Goal: Find specific page/section: Find specific page/section

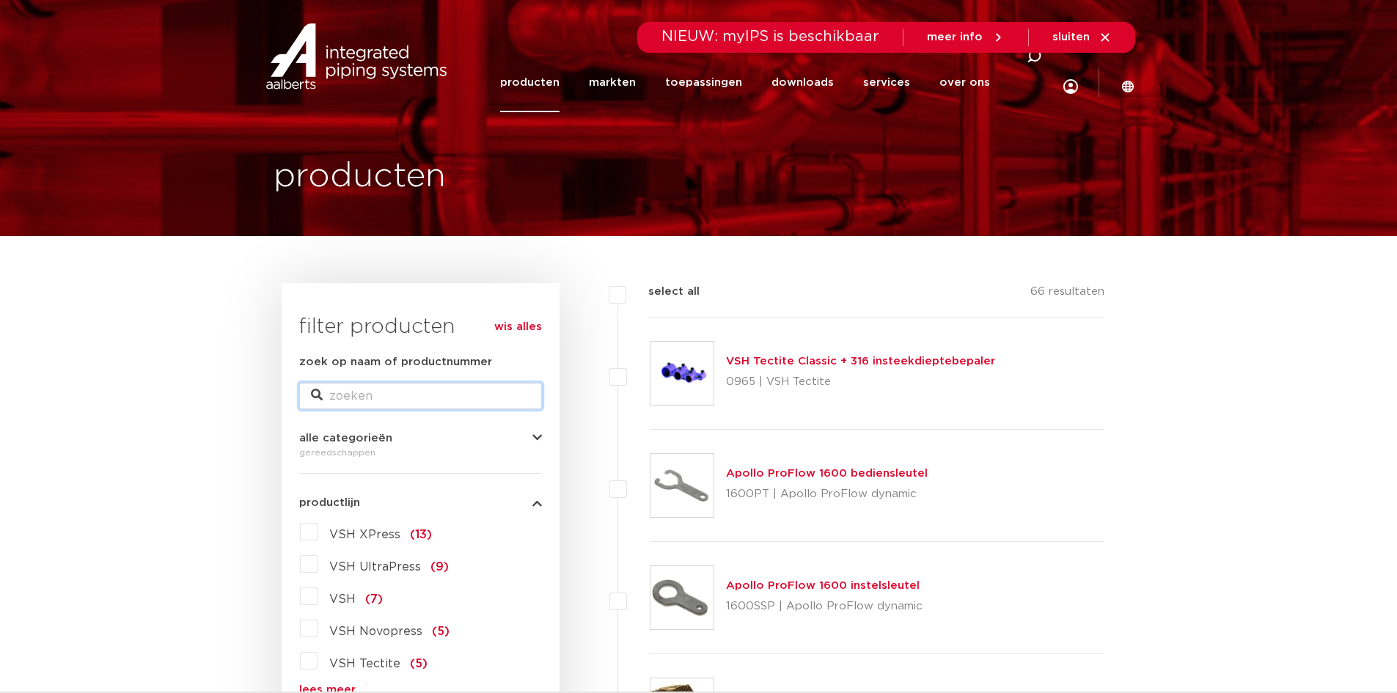
drag, startPoint x: 366, startPoint y: 395, endPoint x: 391, endPoint y: 409, distance: 28.2
click at [366, 395] on input "zoek op naam of productnummer" at bounding box center [420, 396] width 243 height 26
type input "trillingsdemper"
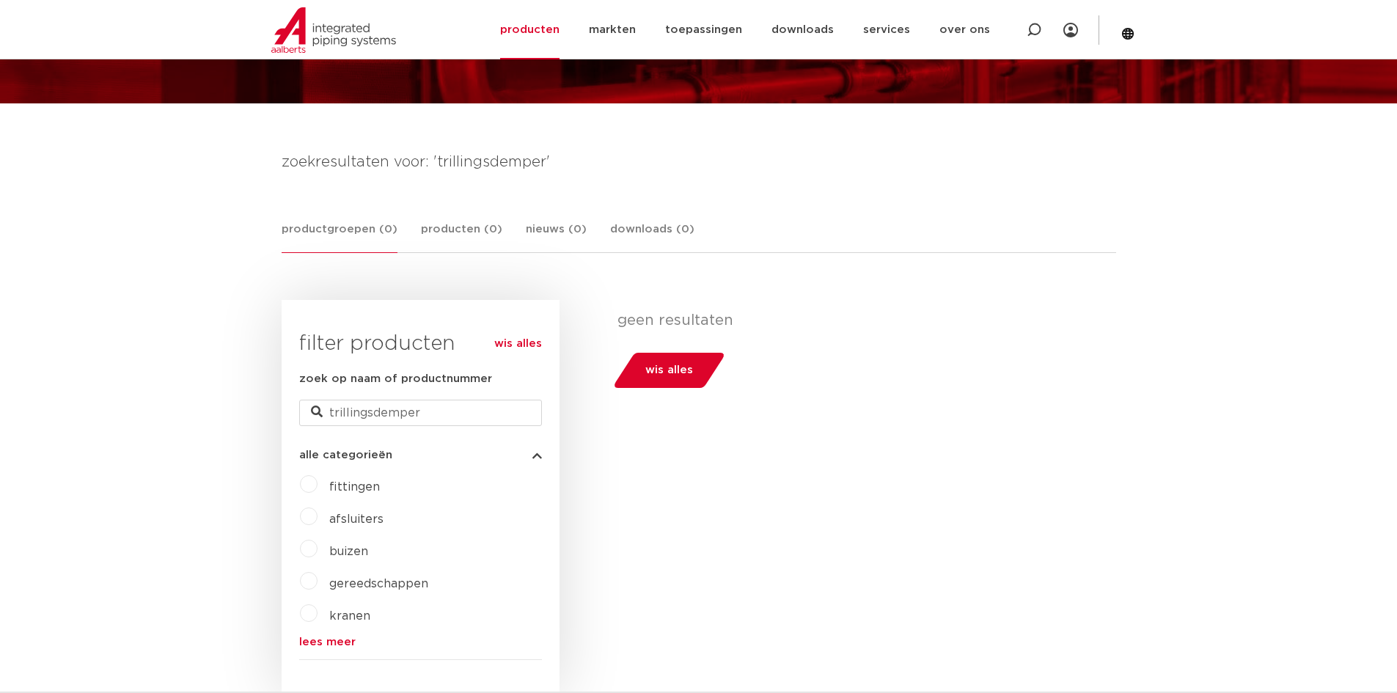
scroll to position [220, 0]
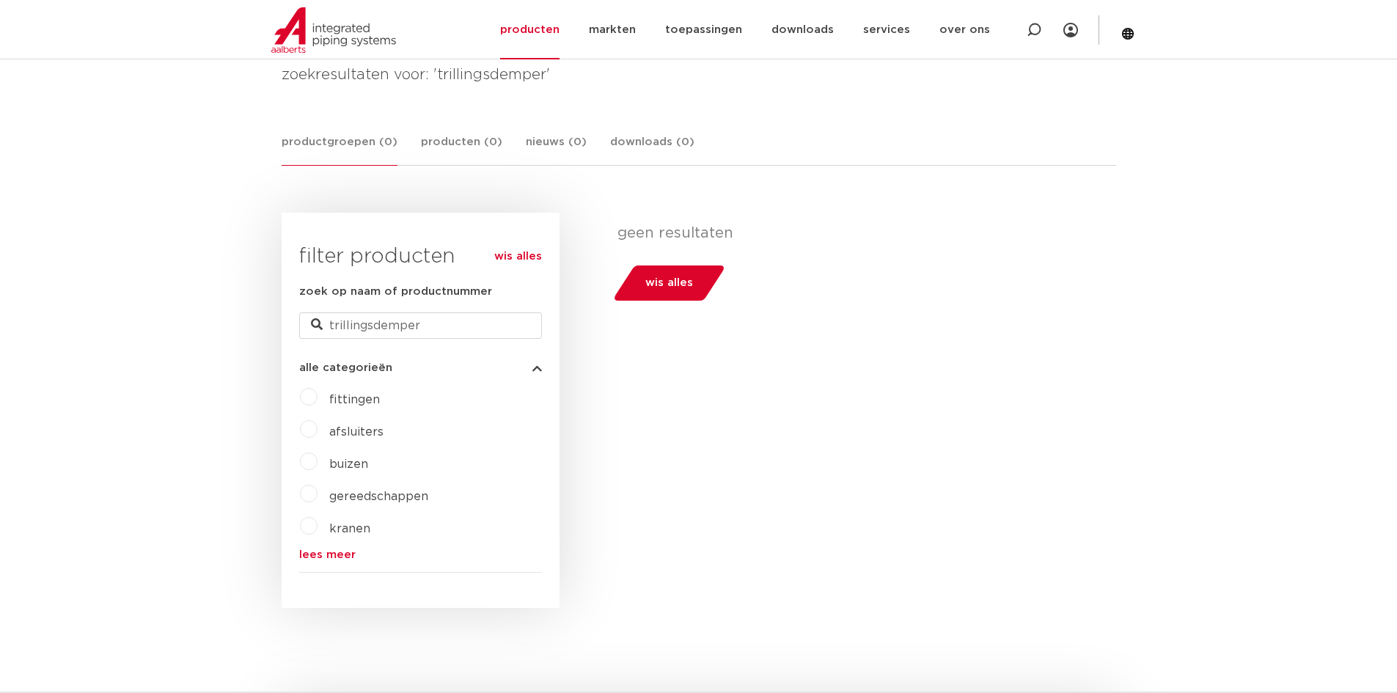
click at [321, 557] on link "lees meer" at bounding box center [420, 554] width 243 height 11
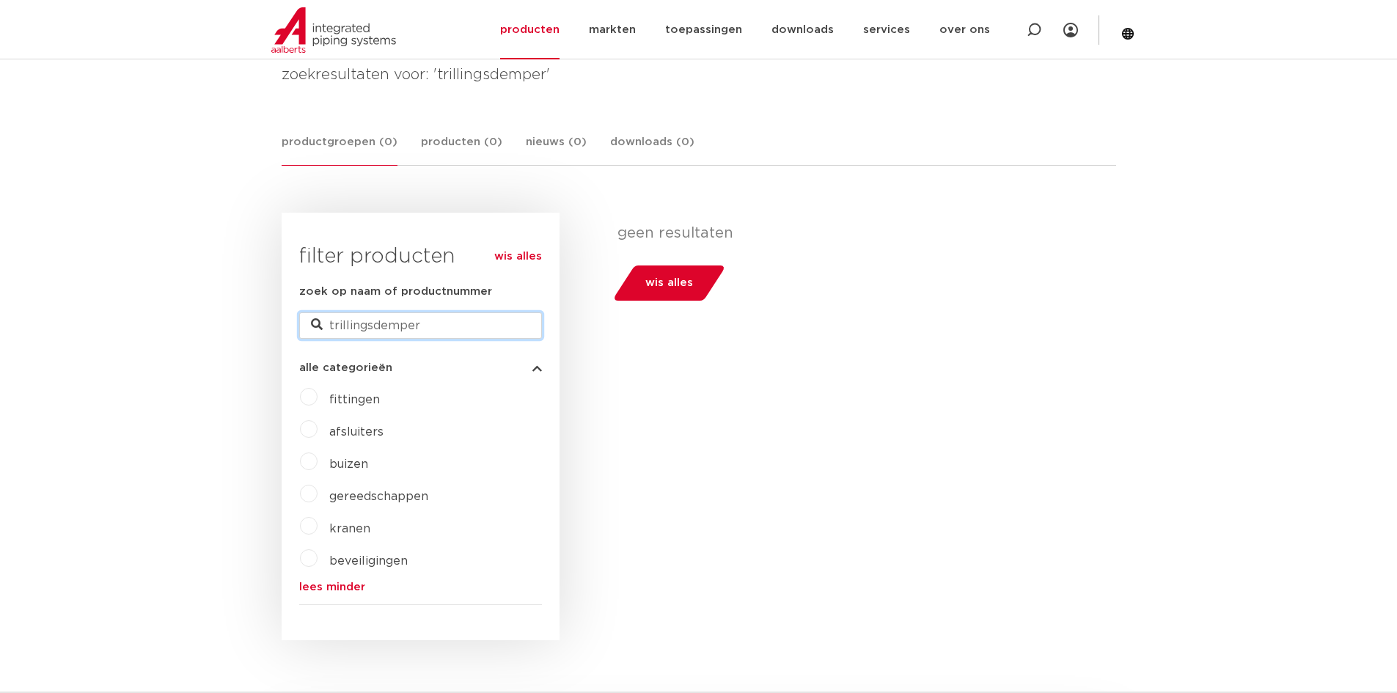
drag, startPoint x: 435, startPoint y: 326, endPoint x: 326, endPoint y: 328, distance: 108.6
click at [326, 328] on input "trillingsdemper" at bounding box center [420, 325] width 243 height 26
